Goal: Find specific page/section: Find specific page/section

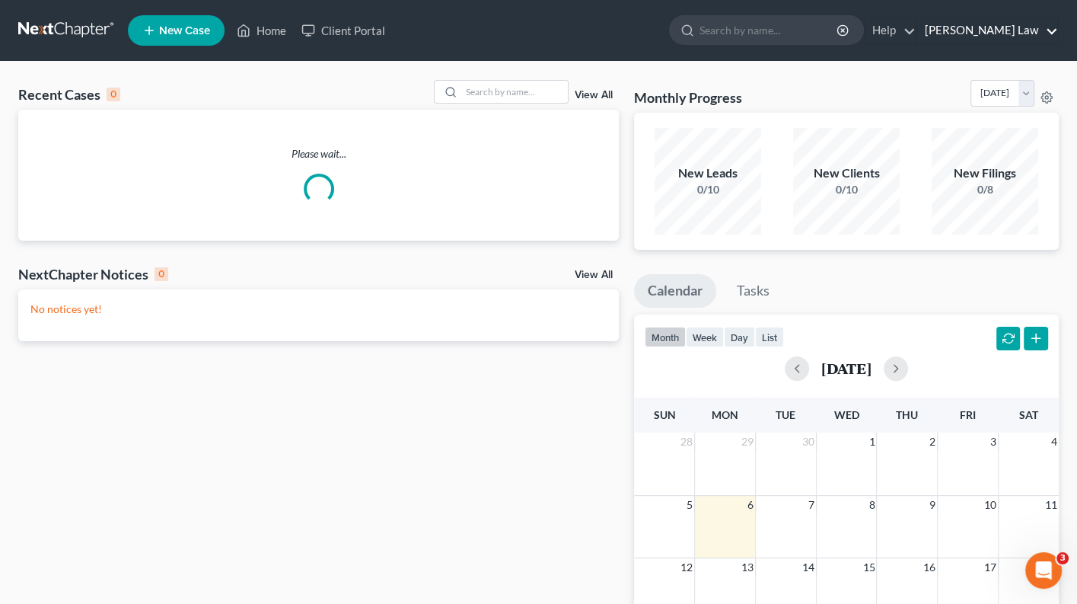
click at [1024, 25] on link "[PERSON_NAME] Law" at bounding box center [987, 30] width 141 height 27
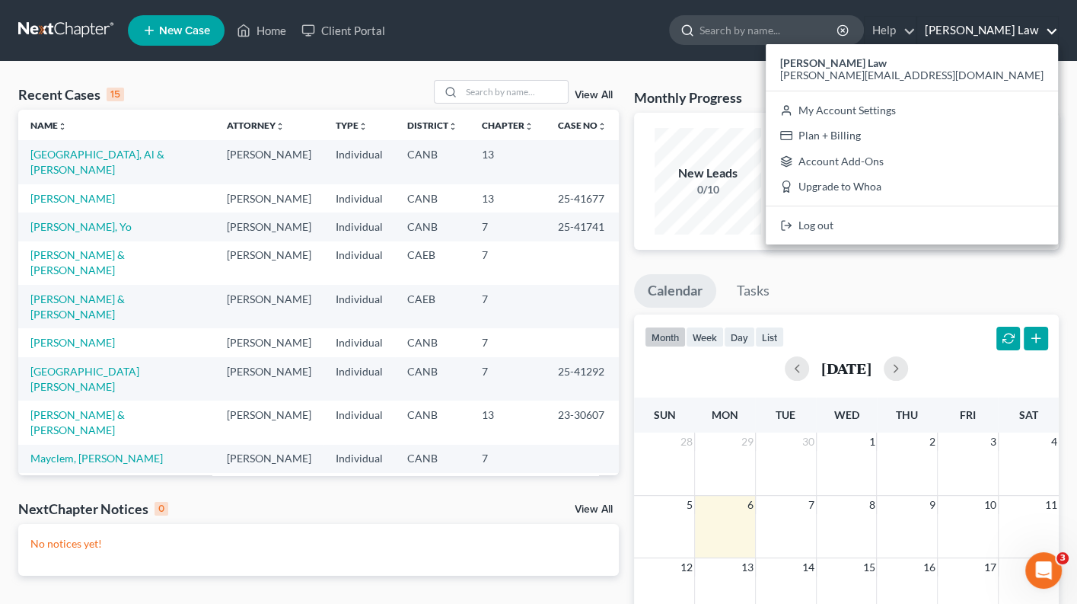
click at [789, 32] on input "search" at bounding box center [769, 30] width 139 height 28
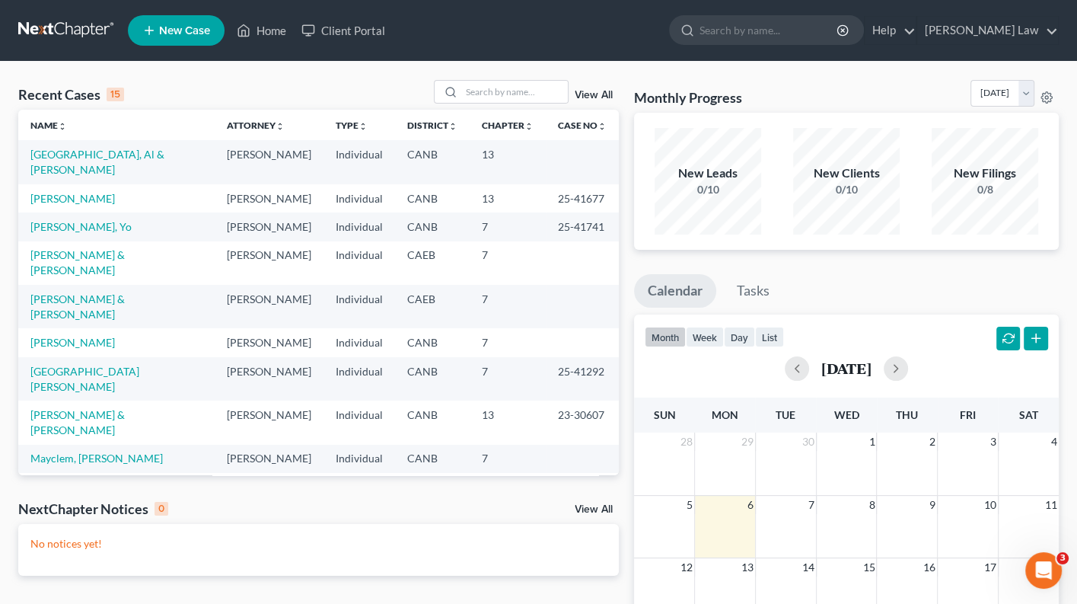
click at [74, 553] on link "[PERSON_NAME]" at bounding box center [72, 559] width 85 height 13
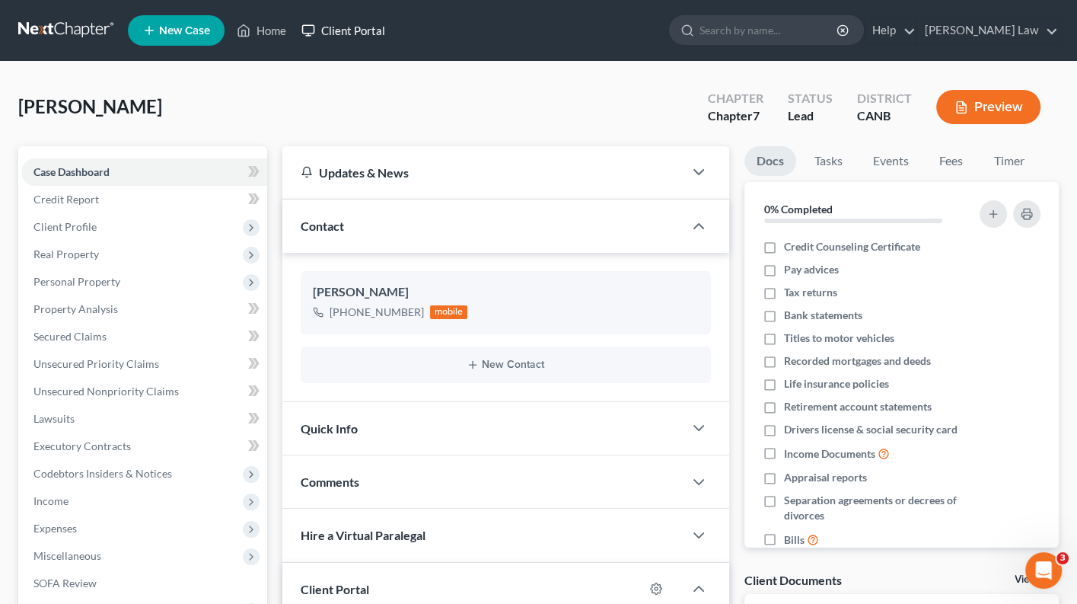
click at [373, 29] on link "Client Portal" at bounding box center [343, 30] width 99 height 27
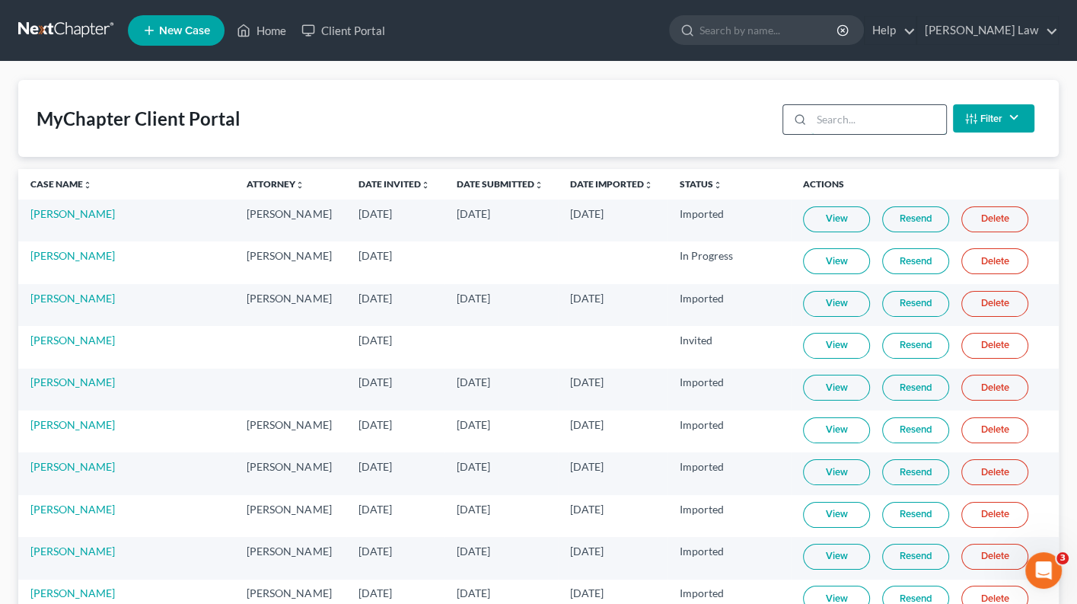
click at [871, 110] on input "search" at bounding box center [879, 119] width 135 height 29
type input "b"
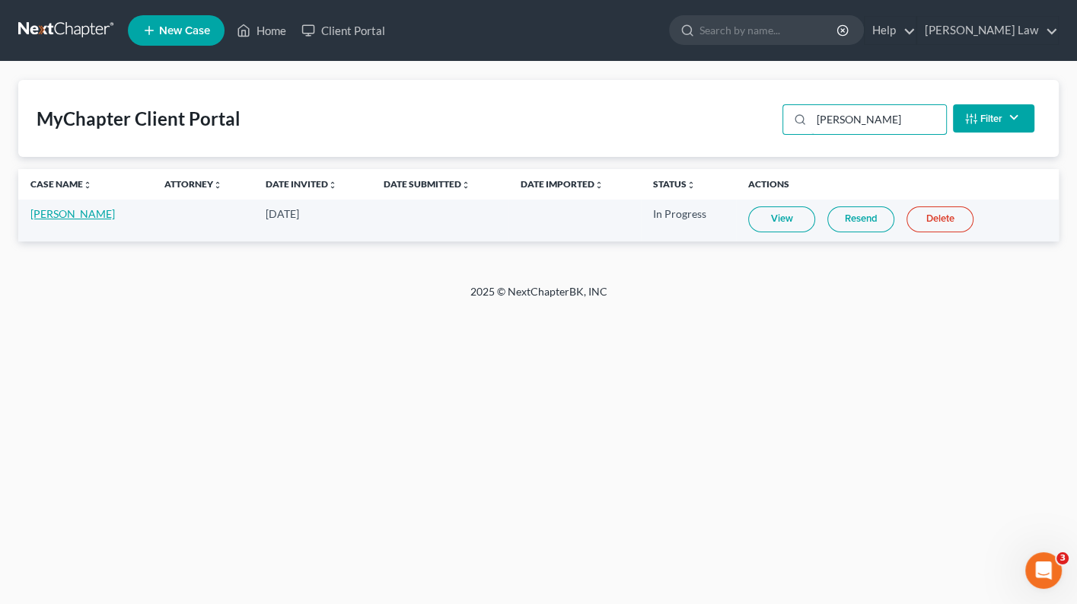
type input "[PERSON_NAME]"
click at [61, 217] on link "[PERSON_NAME]" at bounding box center [72, 213] width 85 height 13
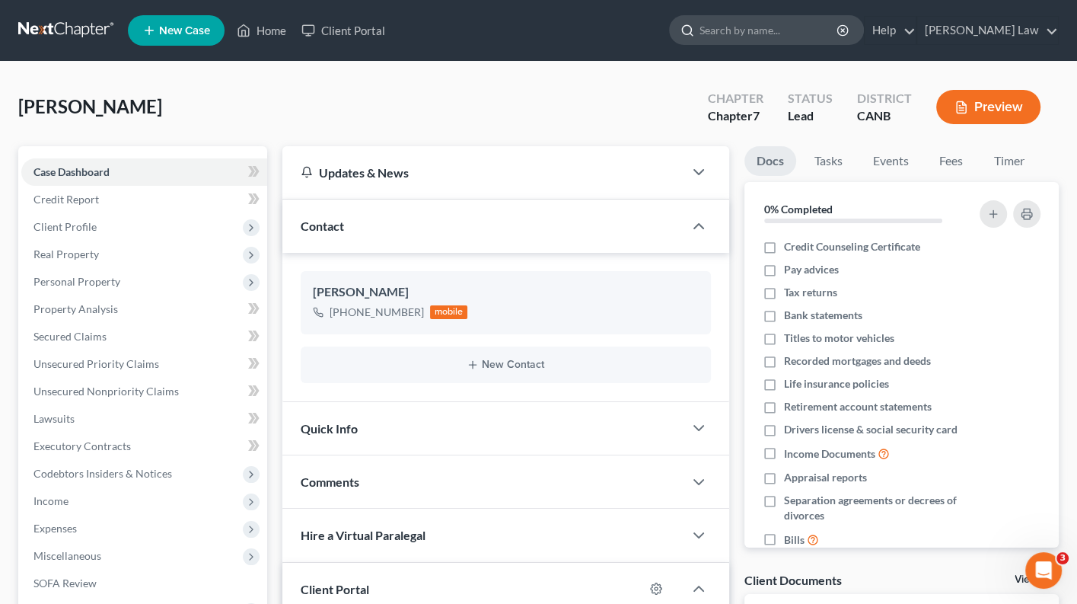
click at [822, 33] on input "search" at bounding box center [769, 30] width 139 height 28
type input "[PERSON_NAME]"
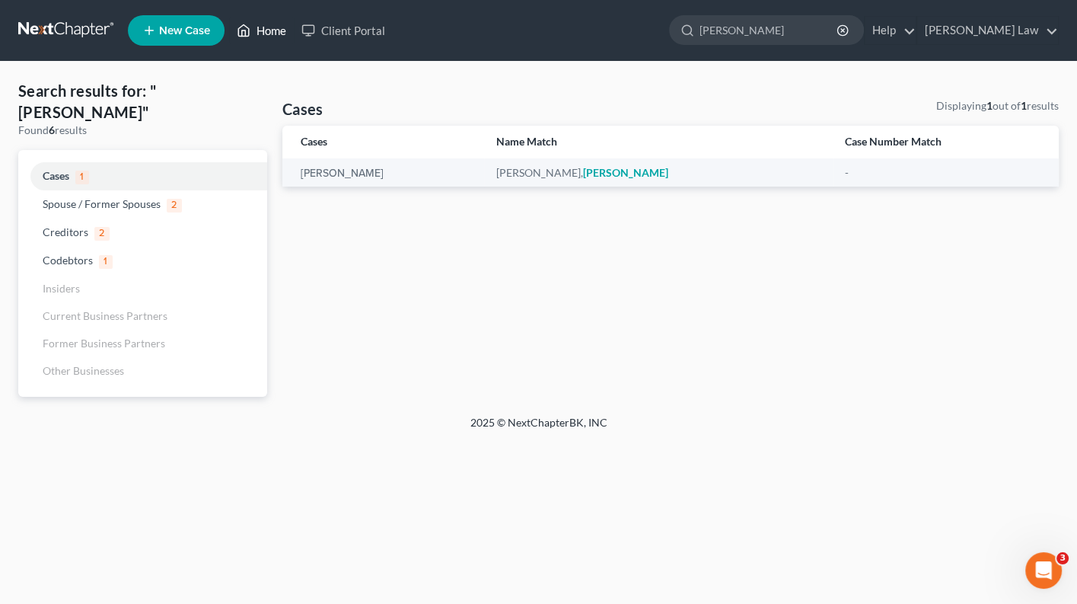
click at [267, 33] on link "Home" at bounding box center [261, 30] width 65 height 27
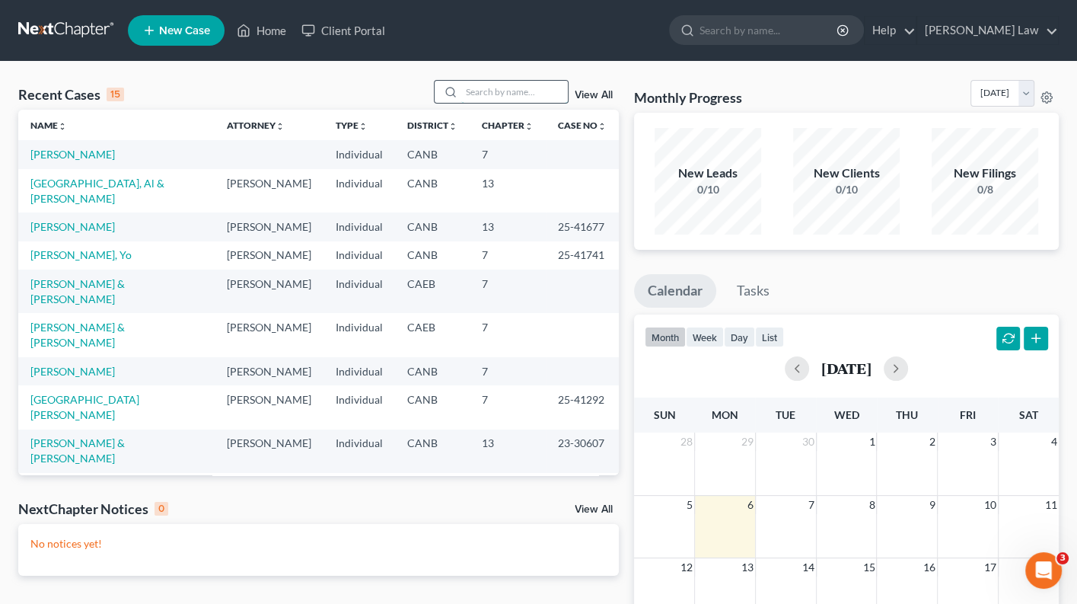
click at [507, 92] on input "search" at bounding box center [514, 92] width 107 height 22
type input "[PERSON_NAME]"
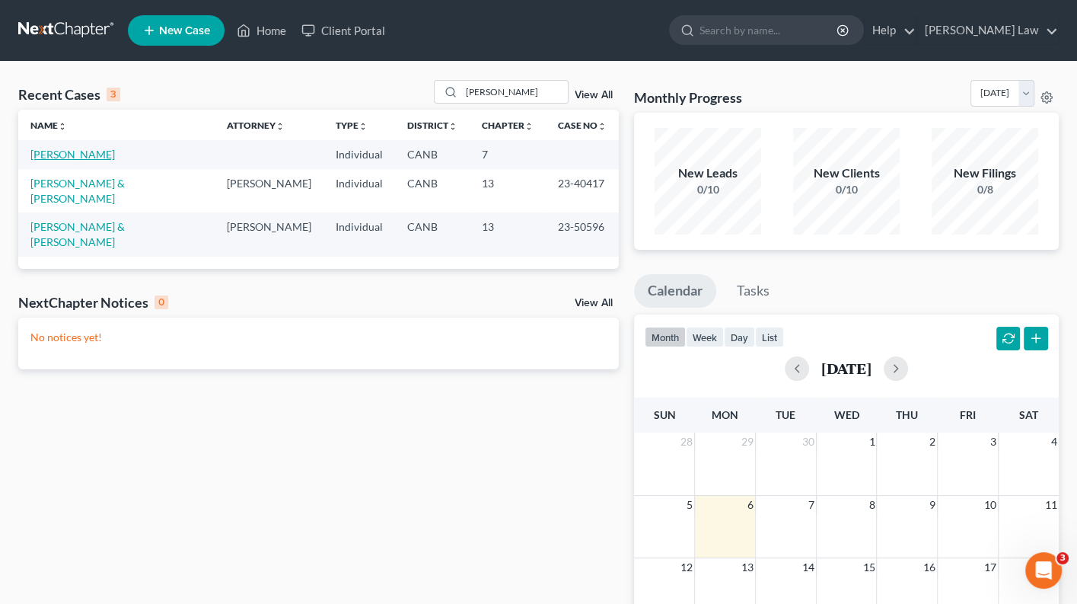
click at [80, 155] on link "[PERSON_NAME]" at bounding box center [72, 154] width 85 height 13
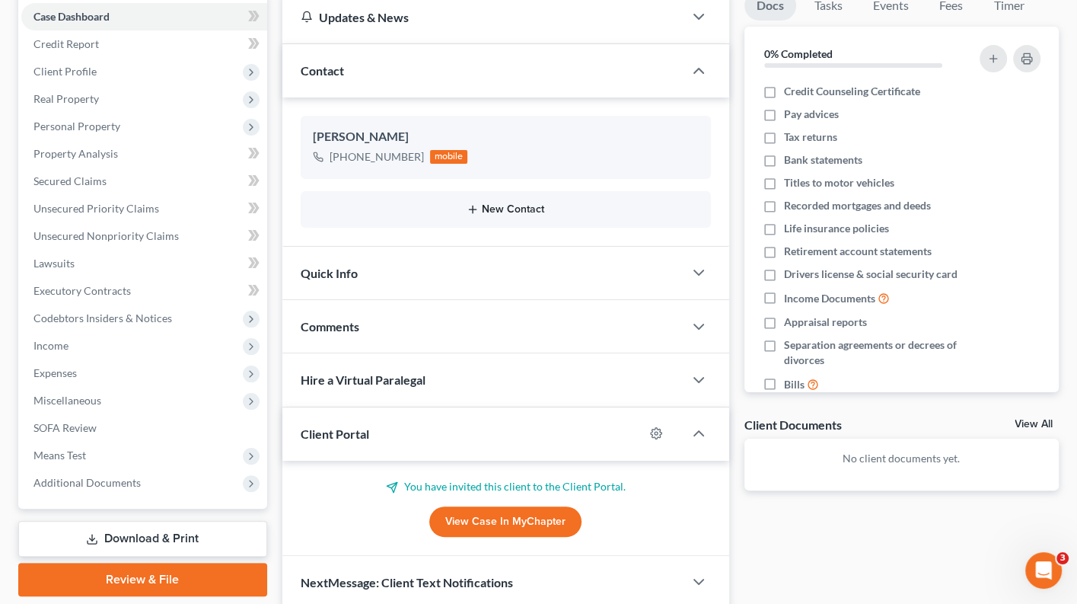
scroll to position [167, 0]
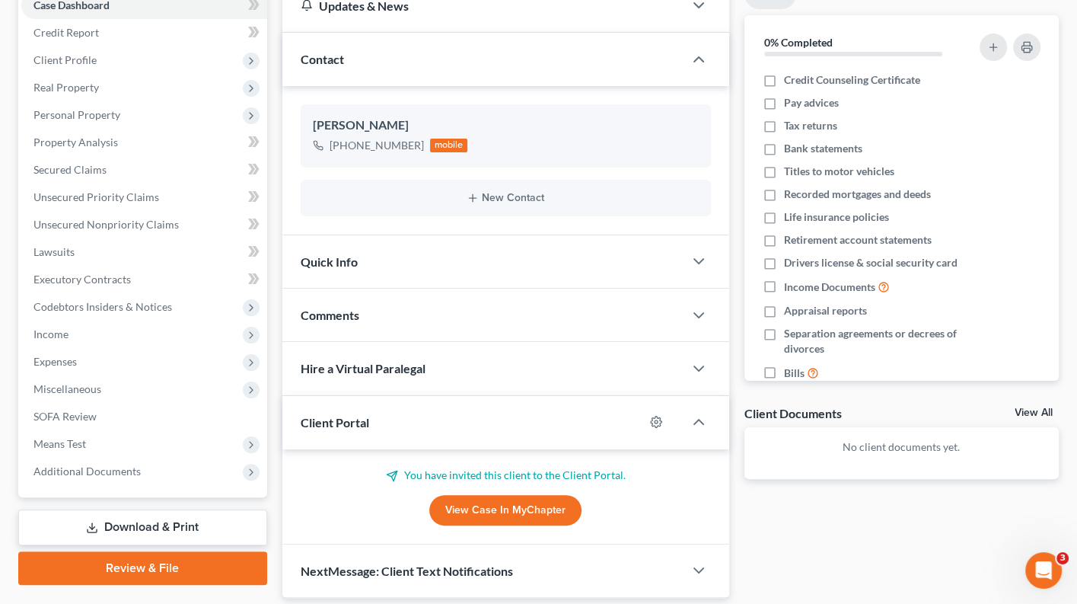
click at [520, 507] on link "View Case in MyChapter" at bounding box center [505, 510] width 152 height 30
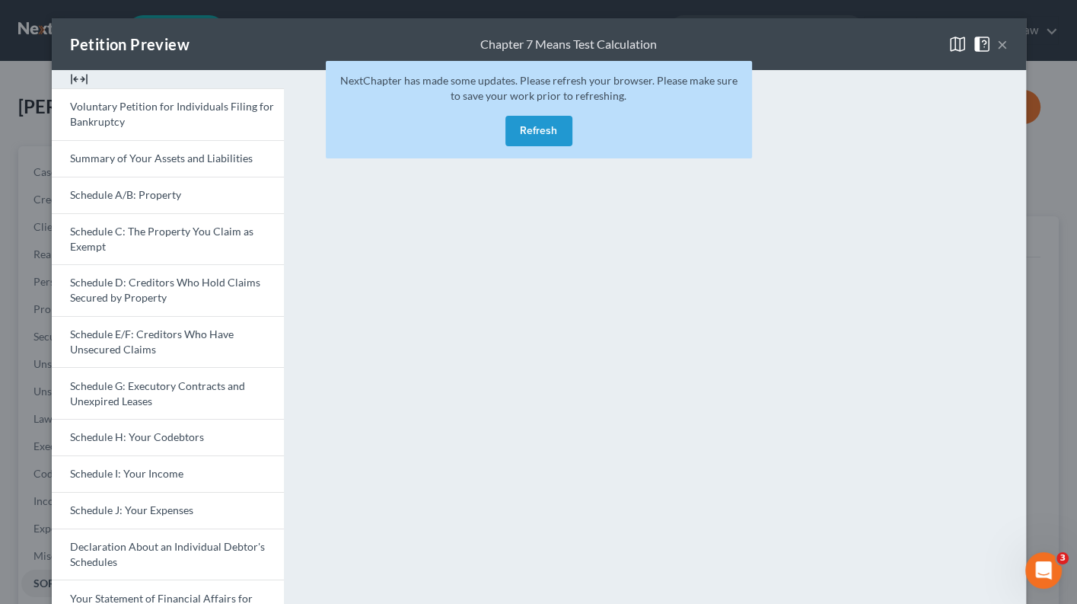
scroll to position [279, 0]
